Goal: Check status: Check status

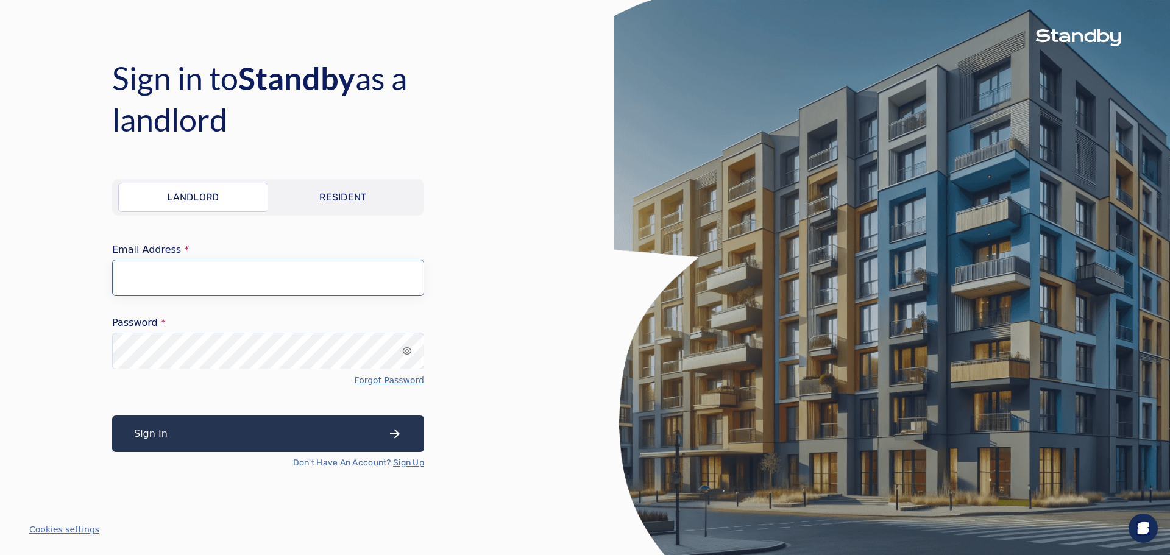
type input "**********"
click at [371, 435] on button "Sign In" at bounding box center [268, 434] width 312 height 37
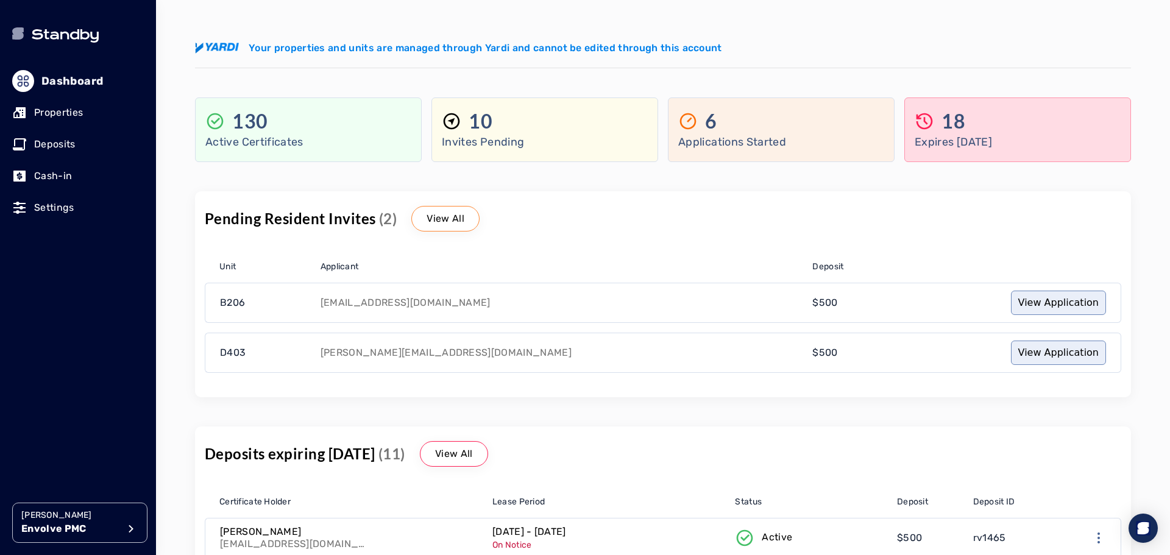
click at [79, 107] on p "Properties" at bounding box center [58, 112] width 49 height 15
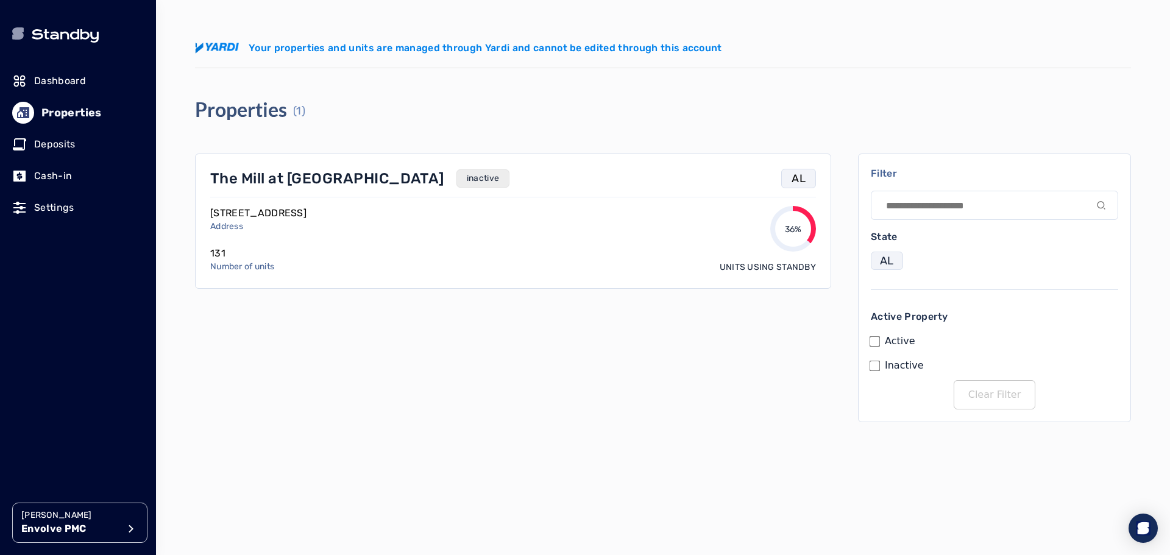
click at [322, 171] on p "The Mill at [GEOGRAPHIC_DATA]" at bounding box center [327, 179] width 234 height 20
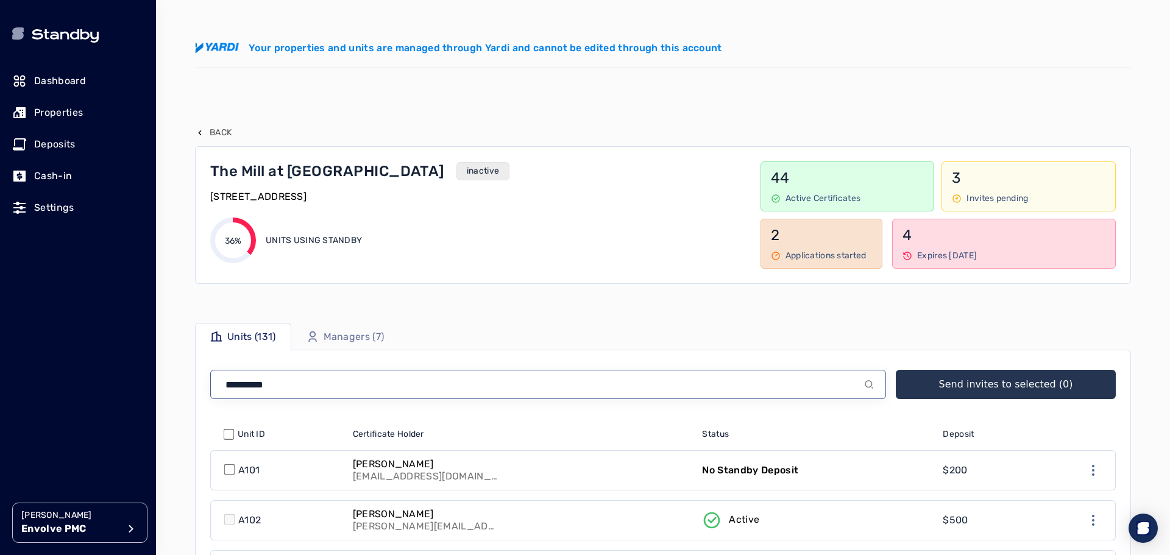
click at [390, 385] on input at bounding box center [548, 384] width 676 height 29
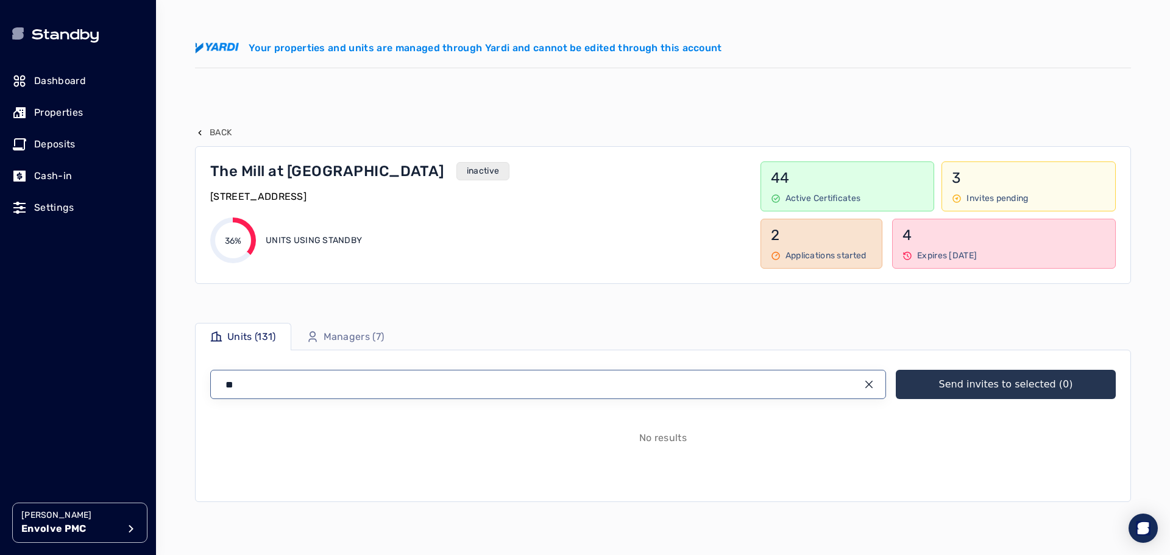
type input "*"
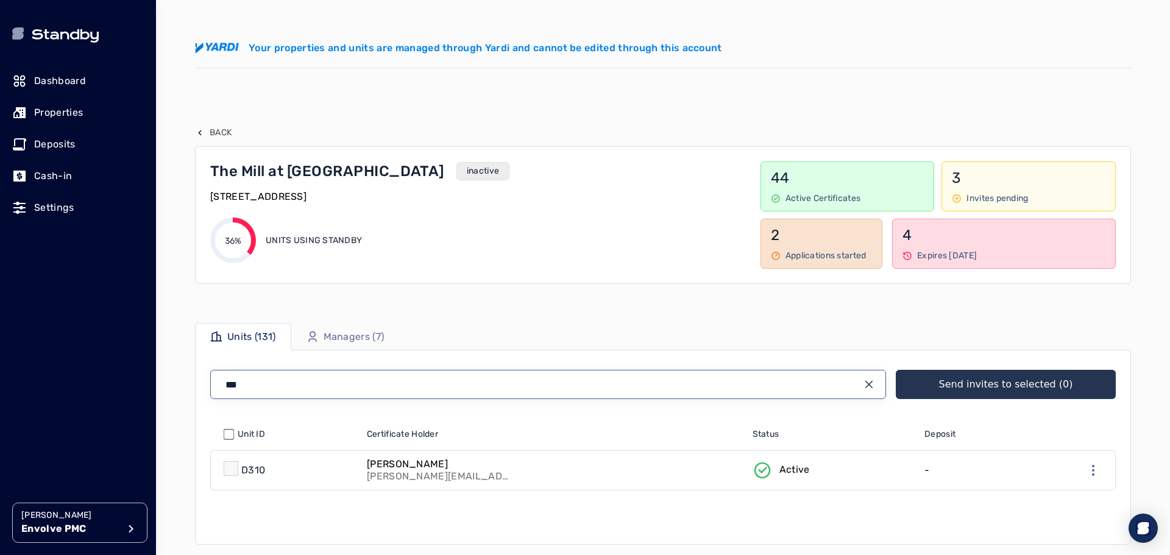
type input "***"
click at [680, 475] on link "[PERSON_NAME] [PERSON_NAME][EMAIL_ADDRESS][DOMAIN_NAME]" at bounding box center [553, 470] width 386 height 39
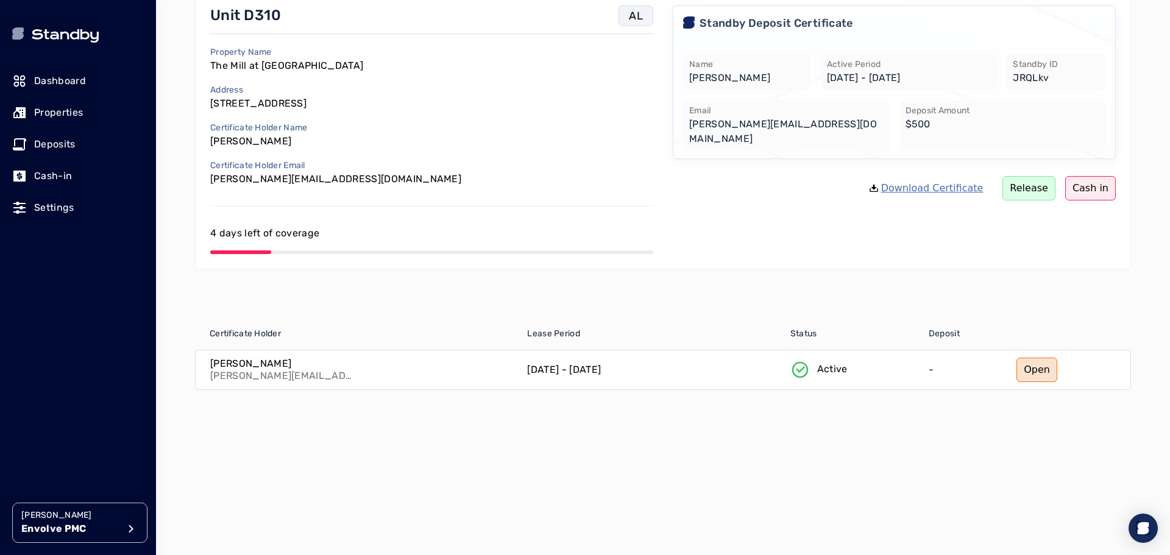
scroll to position [183, 0]
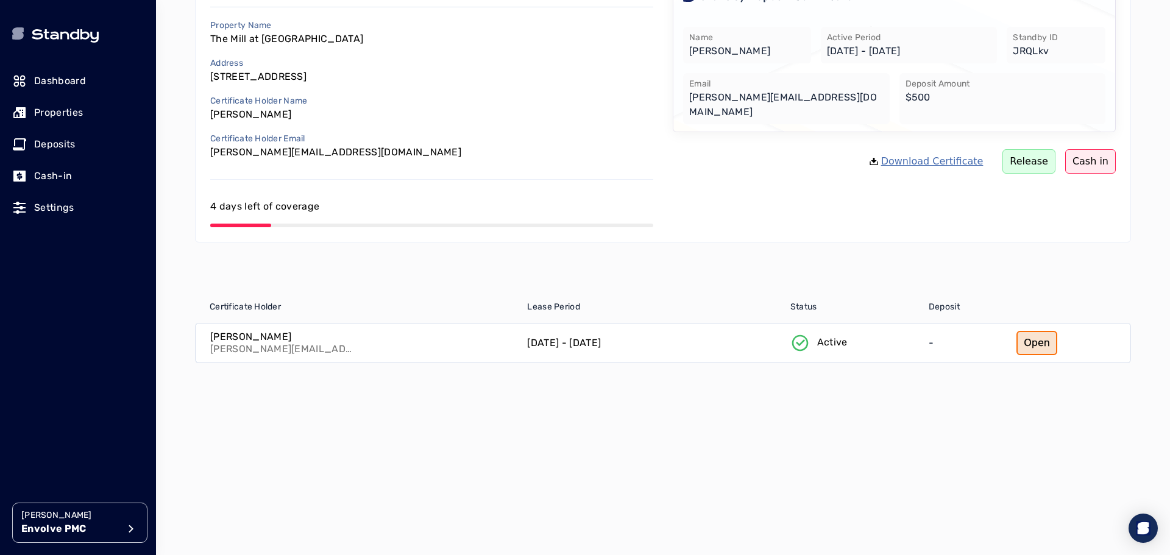
click at [1026, 347] on link "Open" at bounding box center [1037, 343] width 41 height 24
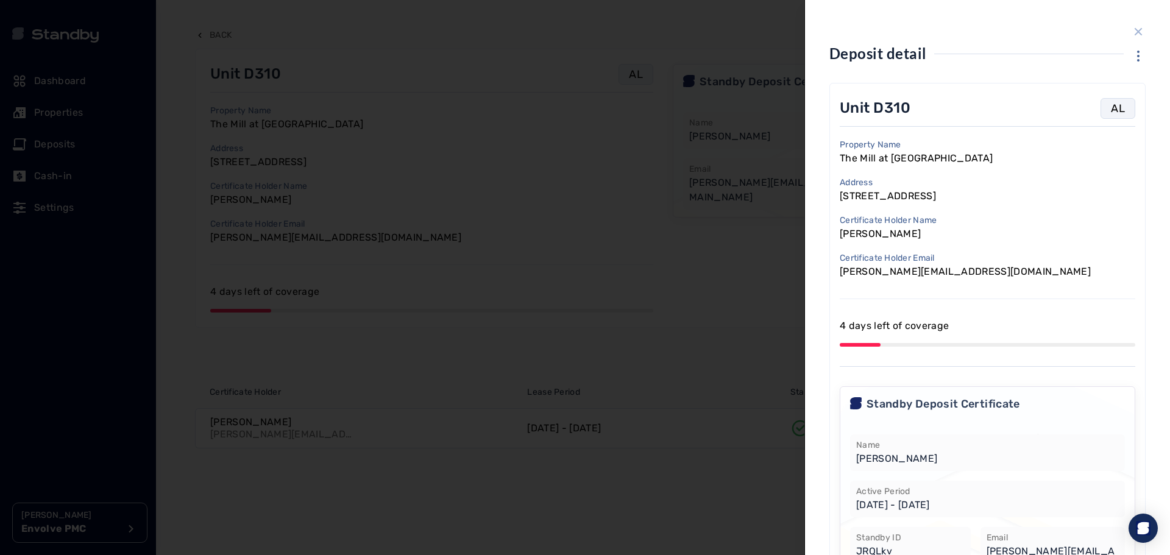
click at [1132, 32] on icon "close sidebar" at bounding box center [1138, 31] width 15 height 15
